Goal: Check status: Check status

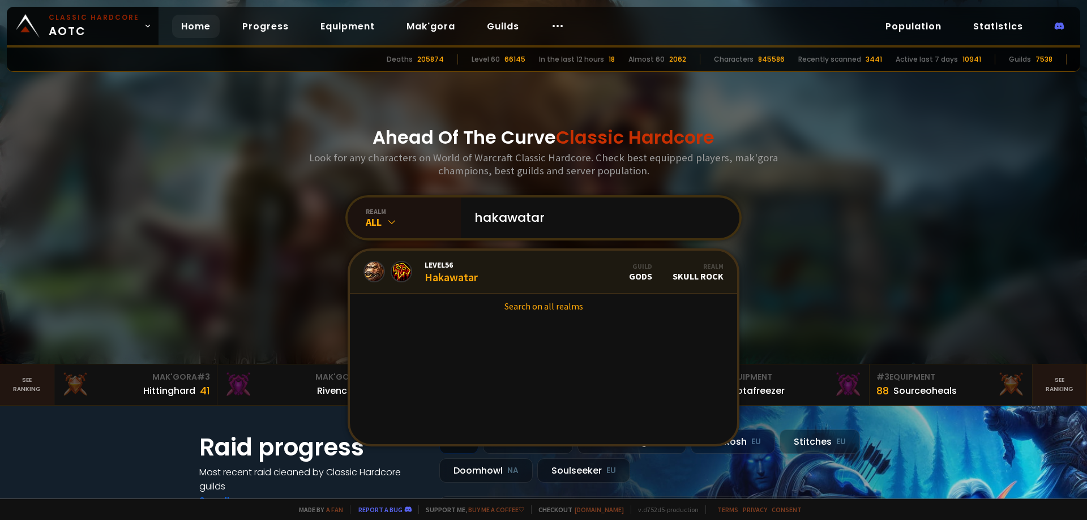
type input "hakawatar"
click at [455, 267] on span "Level 56" at bounding box center [451, 265] width 53 height 10
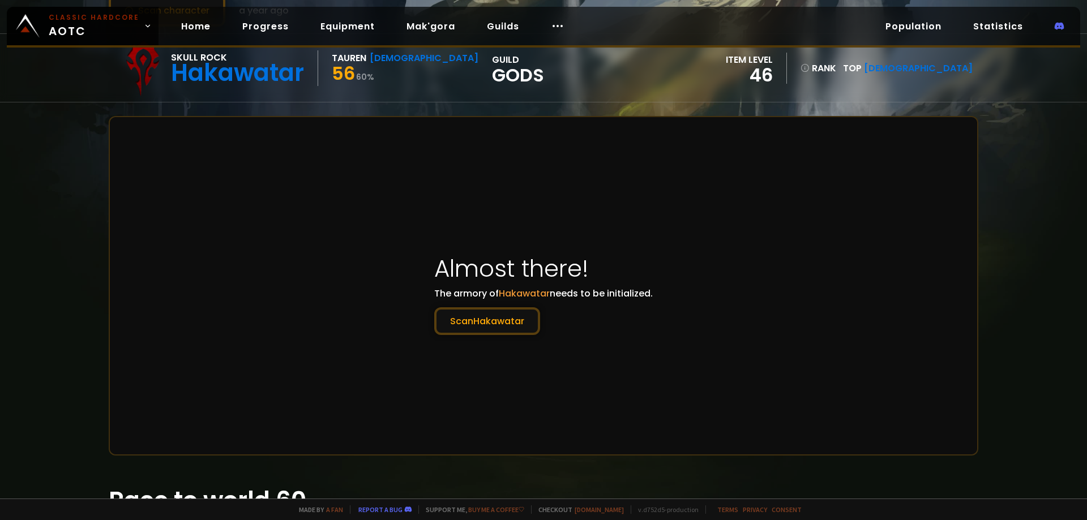
scroll to position [113, 0]
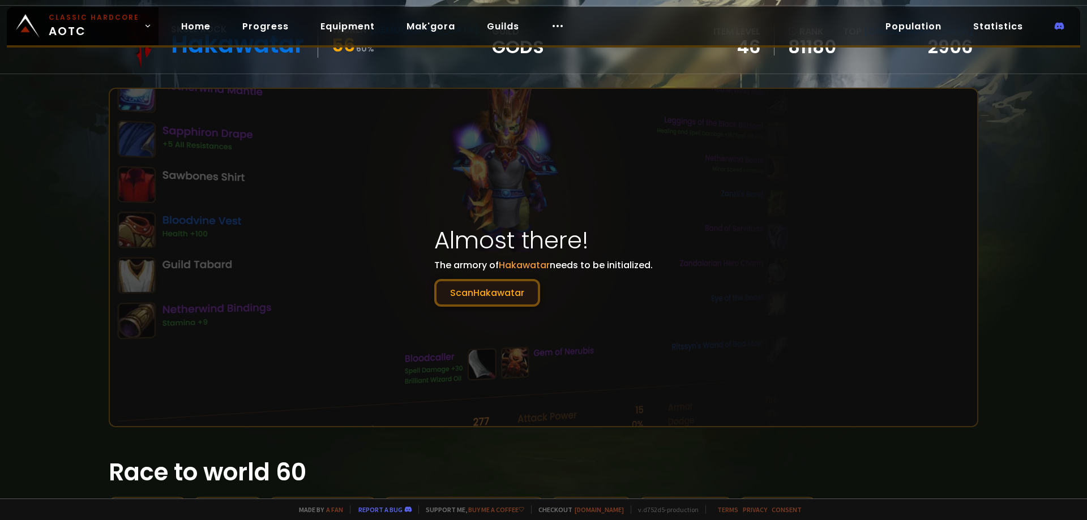
click at [474, 298] on button "[PERSON_NAME]" at bounding box center [487, 293] width 106 height 28
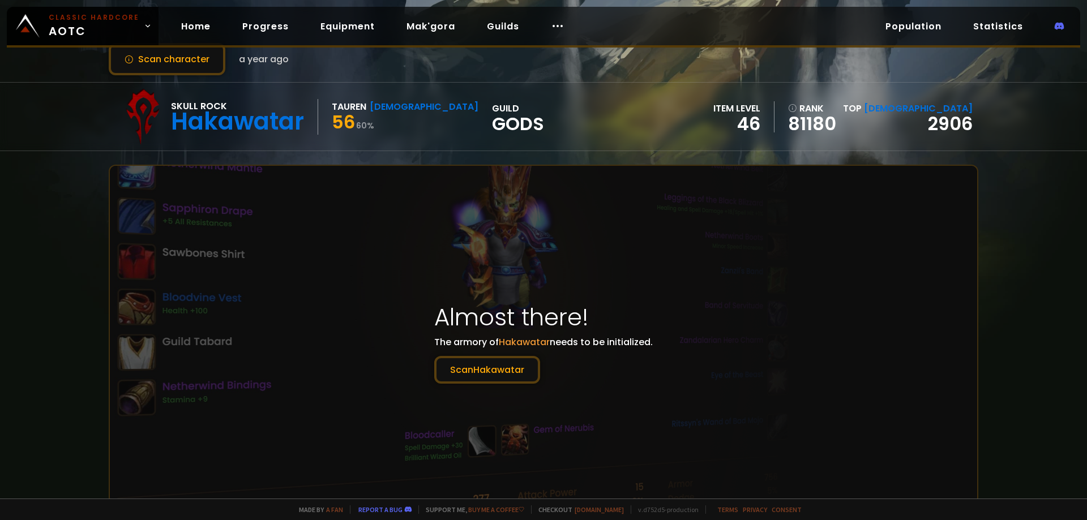
scroll to position [57, 0]
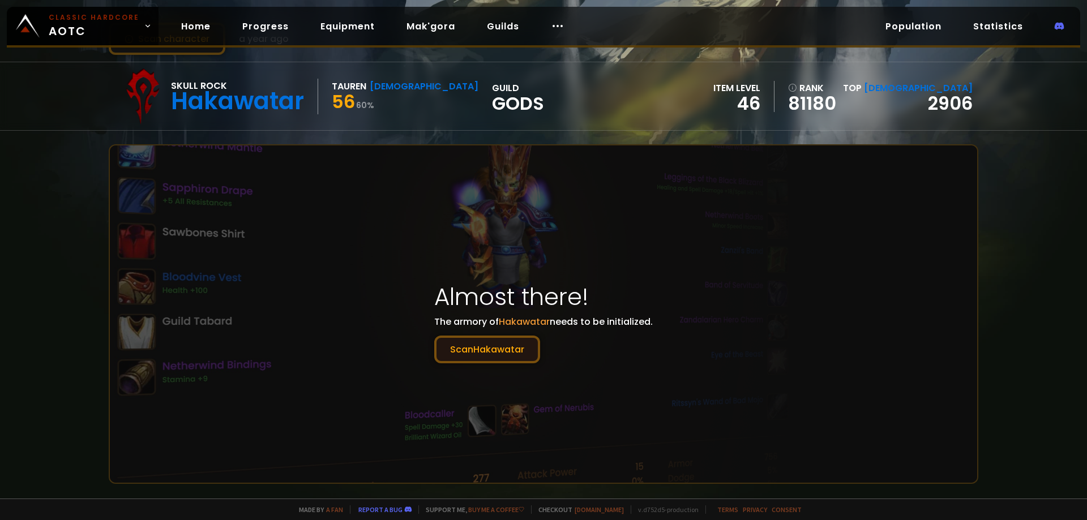
click at [510, 349] on button "[PERSON_NAME]" at bounding box center [487, 350] width 106 height 28
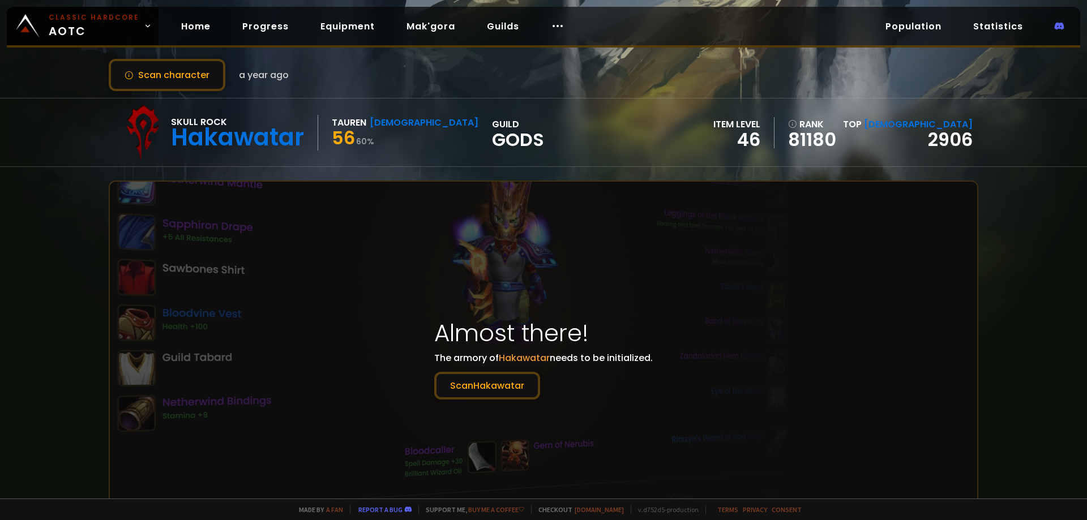
scroll to position [0, 0]
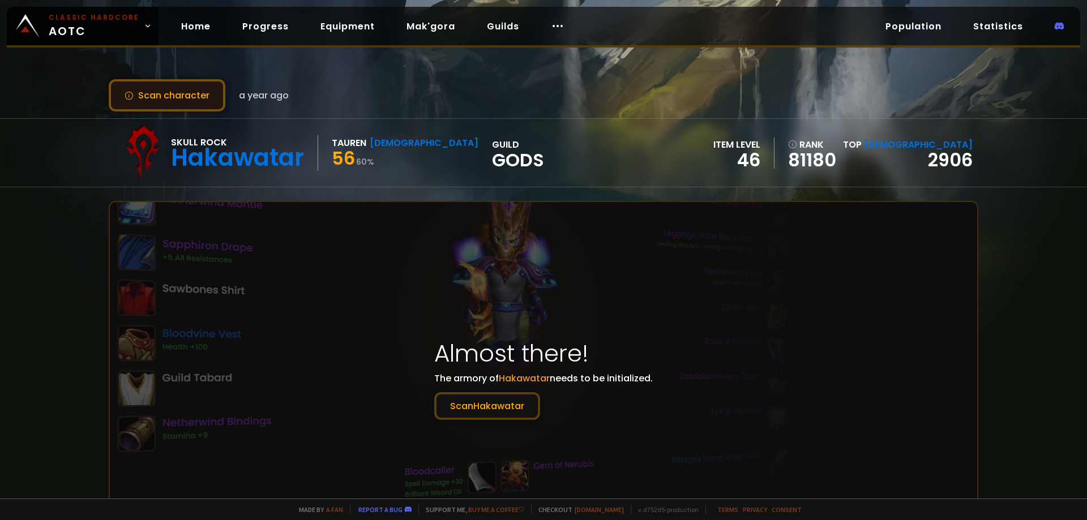
click at [162, 94] on button "Scan character" at bounding box center [167, 95] width 117 height 32
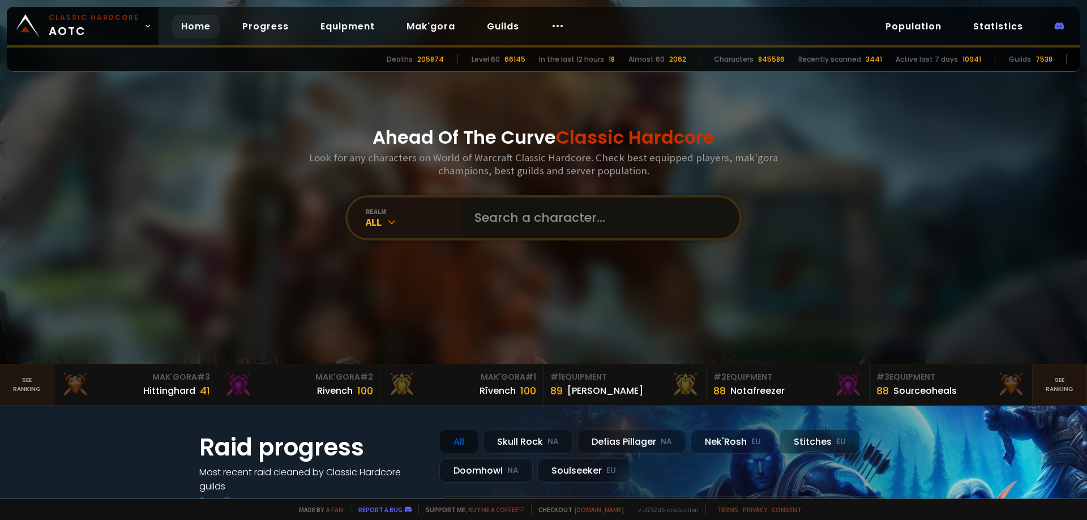
click at [512, 215] on input "text" at bounding box center [597, 218] width 258 height 41
type input "hakawatar"
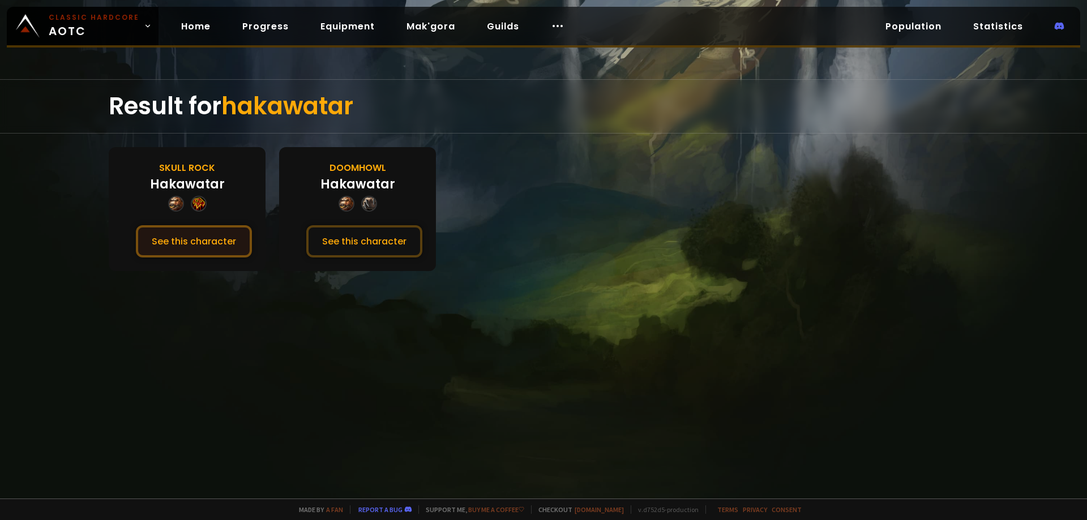
click at [202, 238] on button "See this character" at bounding box center [194, 241] width 116 height 32
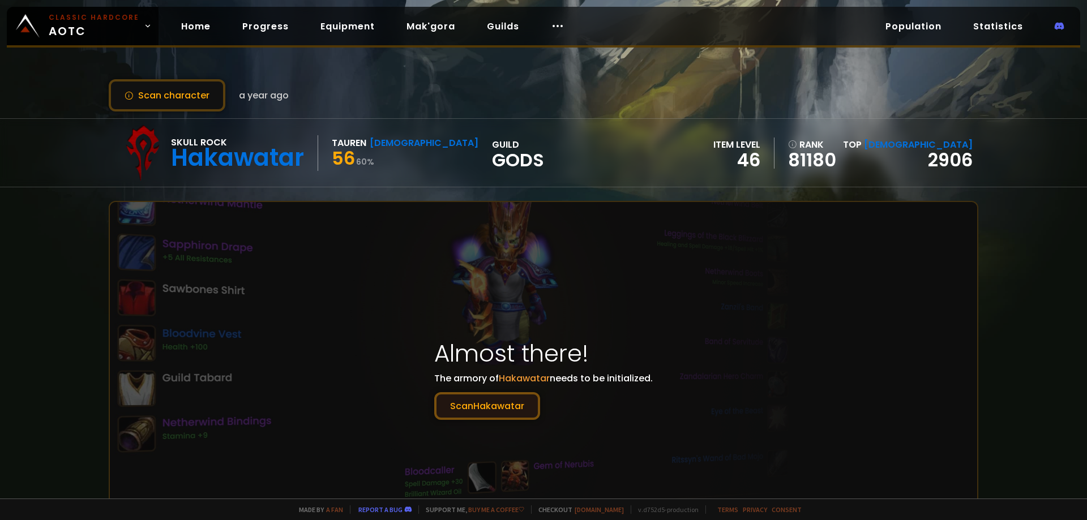
click at [489, 408] on button "[PERSON_NAME]" at bounding box center [487, 406] width 106 height 28
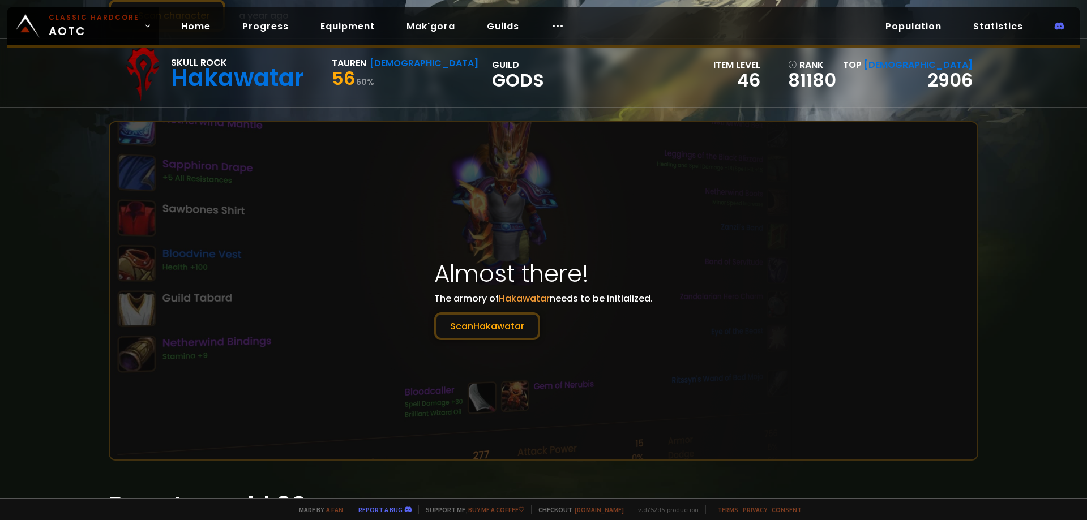
scroll to position [10, 0]
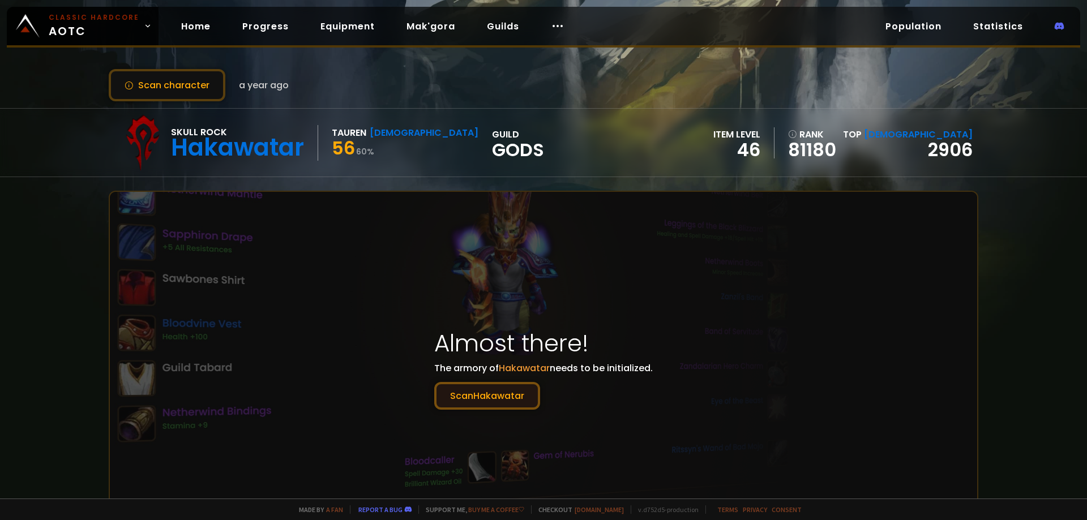
click at [496, 390] on button "[PERSON_NAME]" at bounding box center [487, 396] width 106 height 28
click at [486, 395] on button "[PERSON_NAME]" at bounding box center [487, 396] width 106 height 28
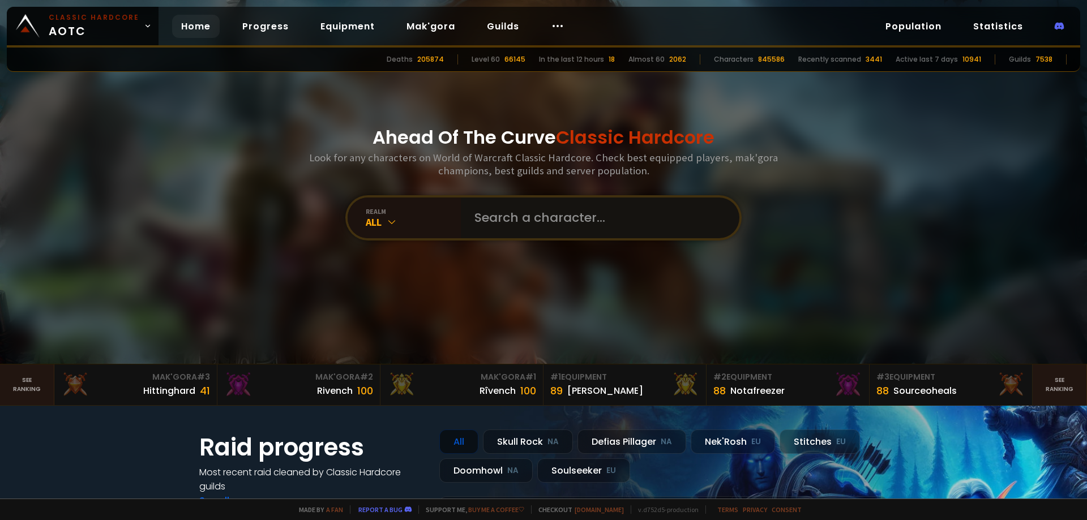
click at [498, 216] on input "text" at bounding box center [597, 218] width 258 height 41
type input "tetaras"
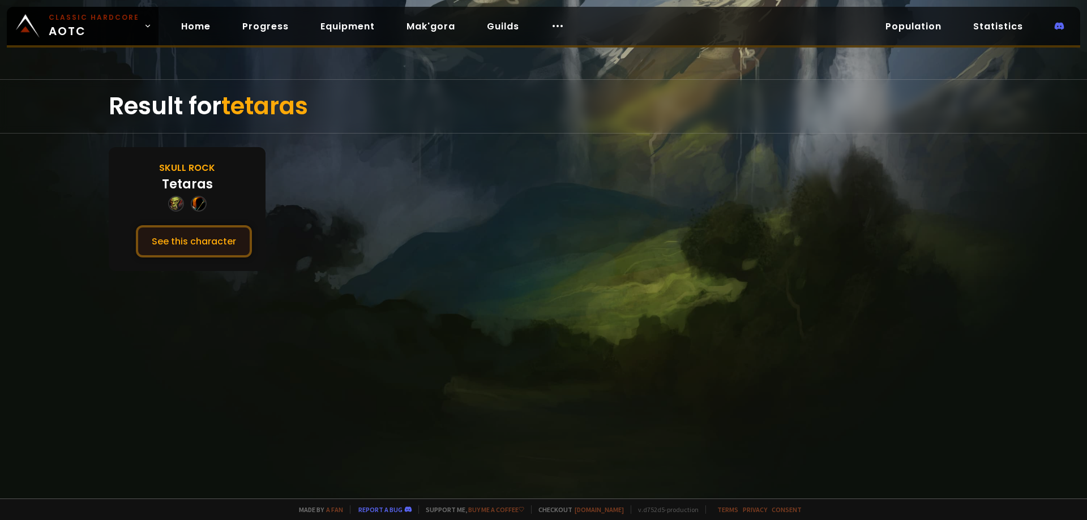
click at [225, 236] on button "See this character" at bounding box center [194, 241] width 116 height 32
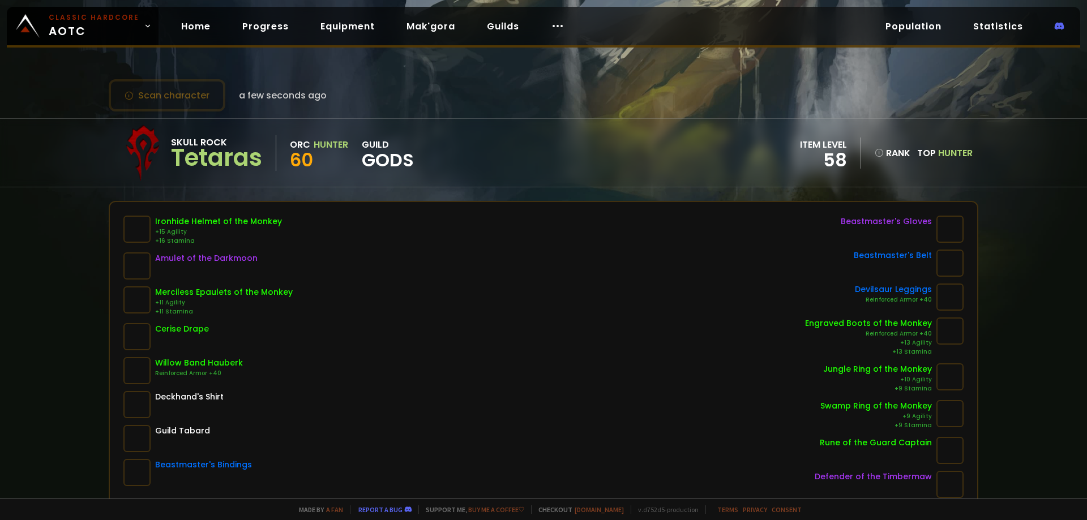
scroll to position [57, 0]
